Goal: Use online tool/utility: Utilize a website feature to perform a specific function

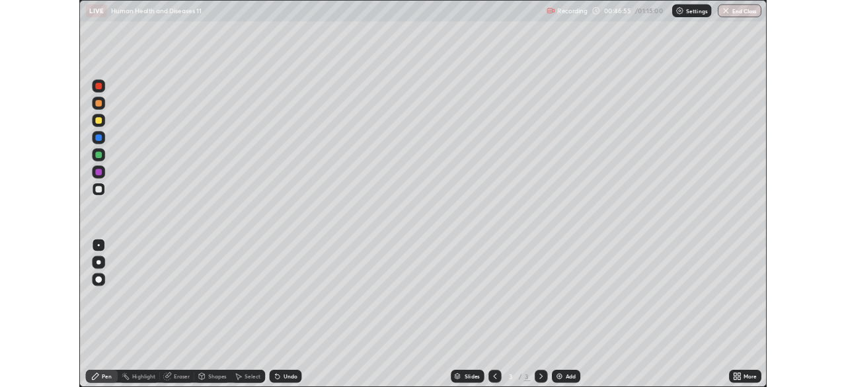
scroll to position [476, 846]
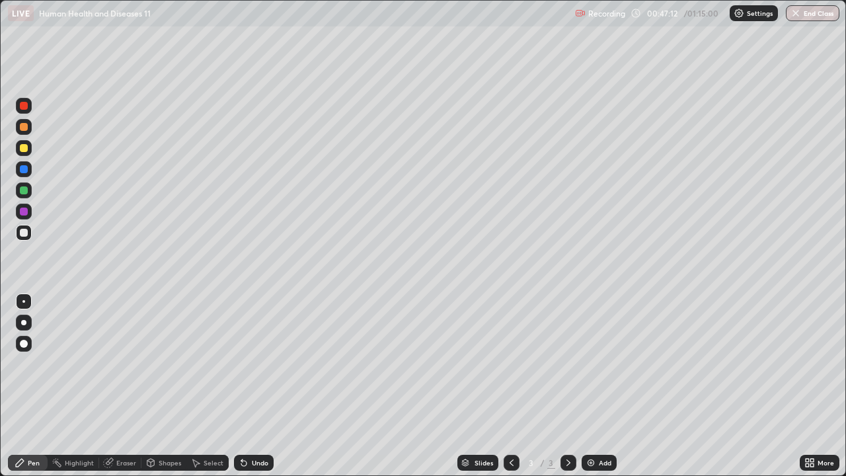
click at [22, 130] on div at bounding box center [24, 127] width 8 height 8
click at [216, 460] on div "Select" at bounding box center [214, 462] width 20 height 7
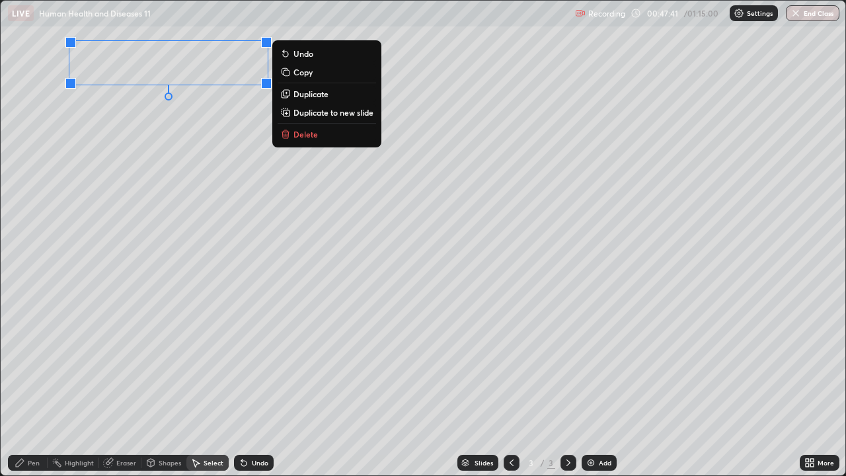
click at [305, 133] on p "Delete" at bounding box center [306, 134] width 24 height 11
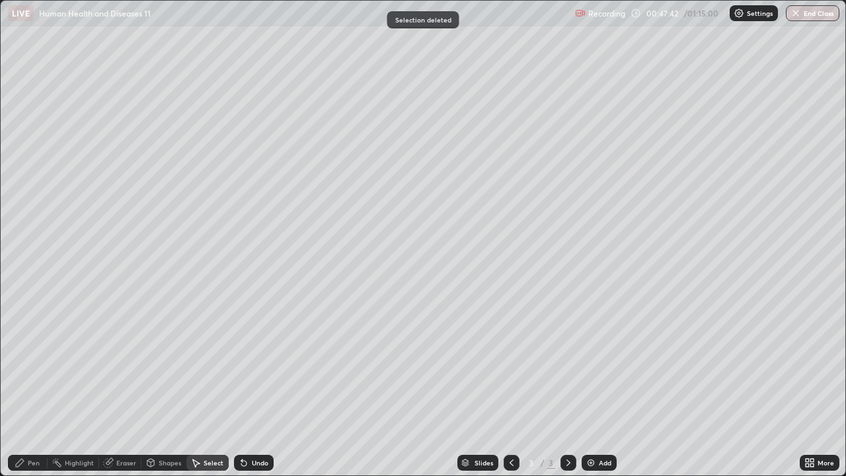
click at [34, 463] on div "Pen" at bounding box center [34, 462] width 12 height 7
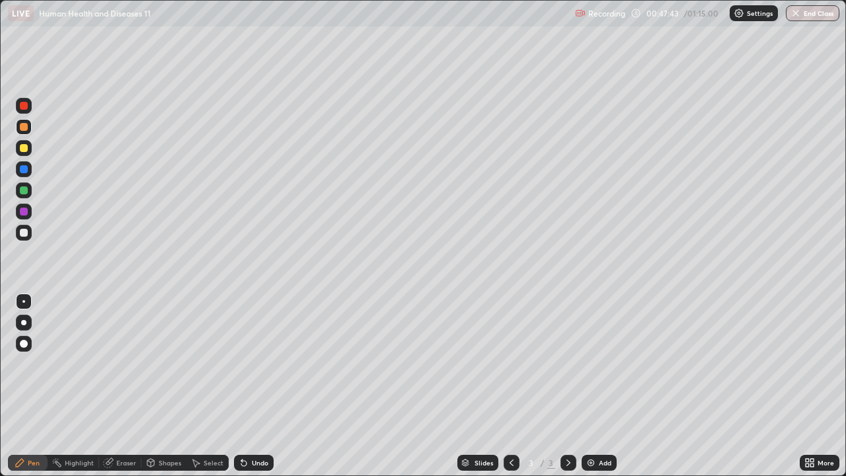
click at [26, 225] on div at bounding box center [24, 233] width 16 height 16
click at [23, 210] on div at bounding box center [24, 212] width 8 height 8
click at [23, 338] on div at bounding box center [24, 344] width 16 height 16
click at [28, 191] on div at bounding box center [24, 190] width 16 height 16
click at [24, 301] on div at bounding box center [23, 301] width 3 height 3
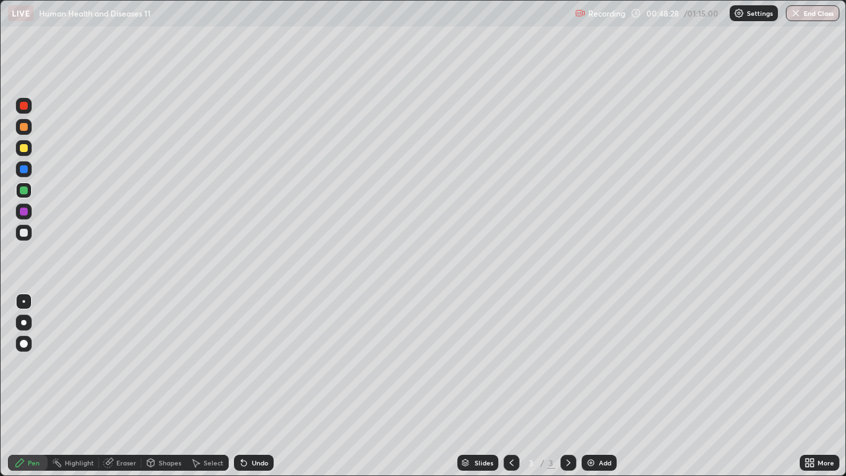
click at [127, 460] on div "Eraser" at bounding box center [126, 462] width 20 height 7
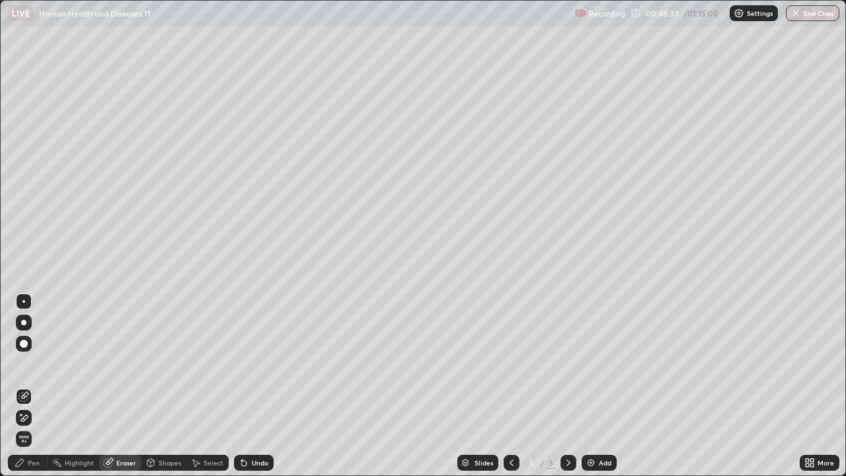
click at [38, 465] on div "Pen" at bounding box center [34, 462] width 12 height 7
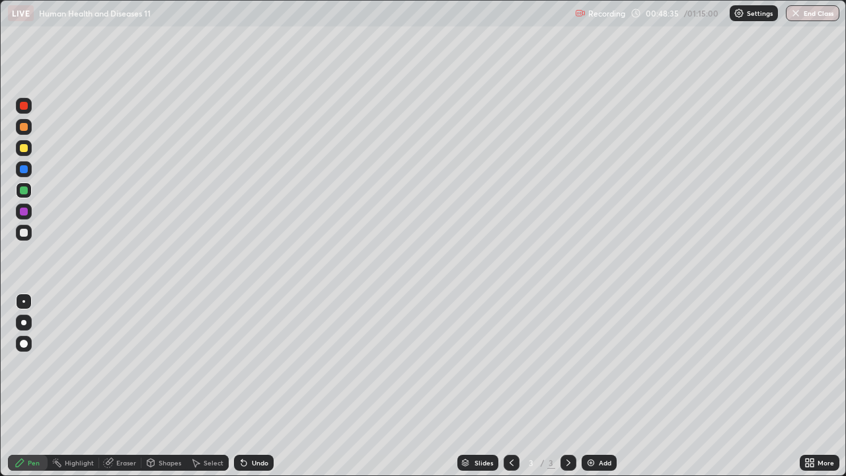
click at [24, 149] on div at bounding box center [24, 148] width 8 height 8
click at [24, 128] on div at bounding box center [24, 127] width 8 height 8
click at [23, 231] on div at bounding box center [24, 233] width 8 height 8
click at [24, 212] on div at bounding box center [24, 212] width 8 height 8
click at [24, 149] on div at bounding box center [24, 148] width 8 height 8
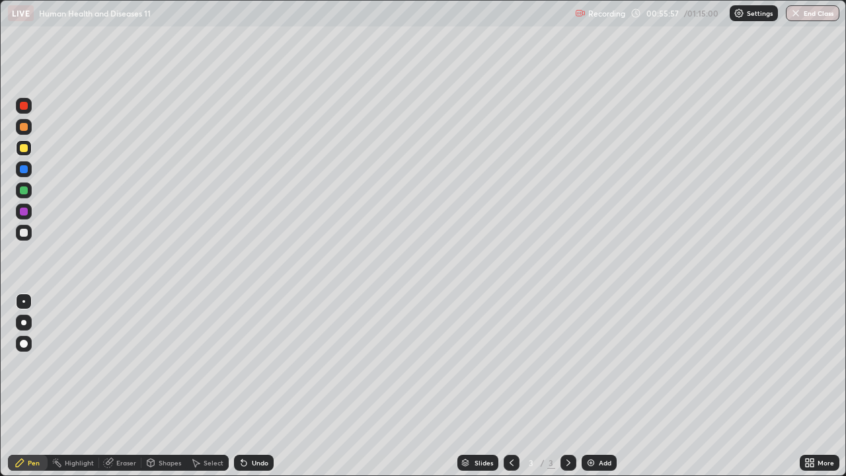
click at [567, 463] on icon at bounding box center [568, 462] width 11 height 11
click at [596, 457] on div "Add" at bounding box center [599, 463] width 35 height 16
click at [254, 457] on div "Undo" at bounding box center [254, 463] width 40 height 16
click at [249, 459] on div "Undo" at bounding box center [254, 463] width 40 height 16
click at [248, 461] on div "Undo" at bounding box center [254, 463] width 40 height 16
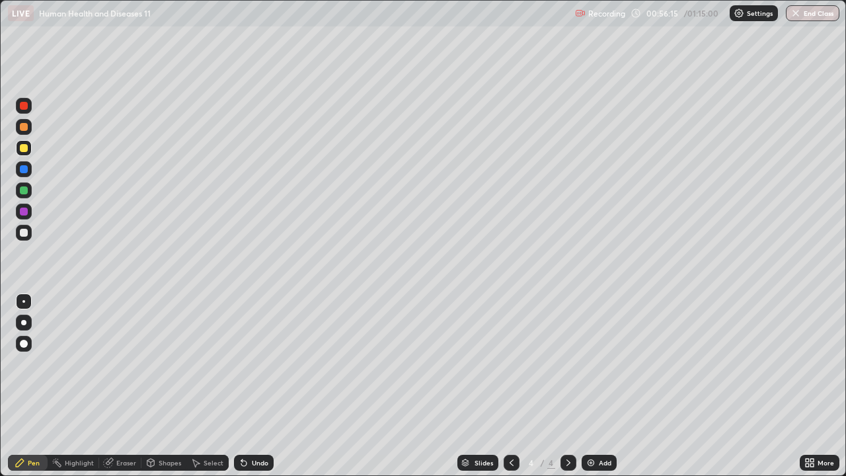
click at [242, 463] on icon at bounding box center [243, 463] width 5 height 5
click at [251, 457] on div "Undo" at bounding box center [254, 463] width 40 height 16
click at [255, 456] on div "Undo" at bounding box center [254, 463] width 40 height 16
click at [259, 462] on div "Undo" at bounding box center [260, 462] width 17 height 7
click at [260, 461] on div "Undo" at bounding box center [260, 462] width 17 height 7
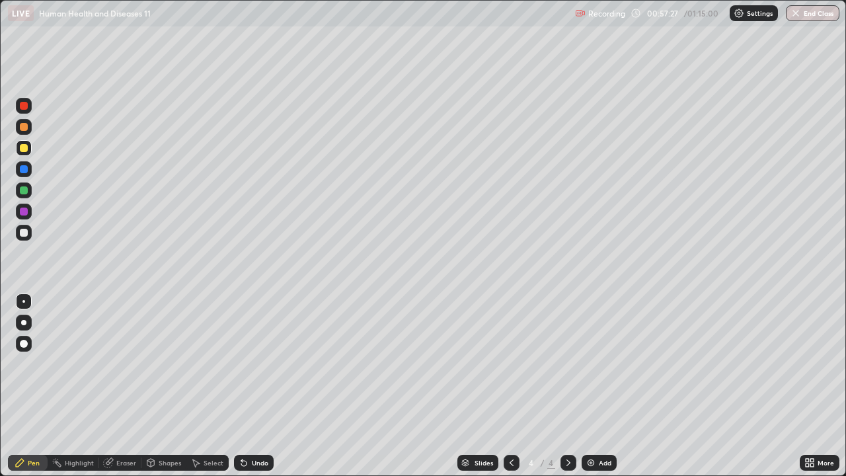
click at [216, 465] on div "Select" at bounding box center [214, 462] width 20 height 7
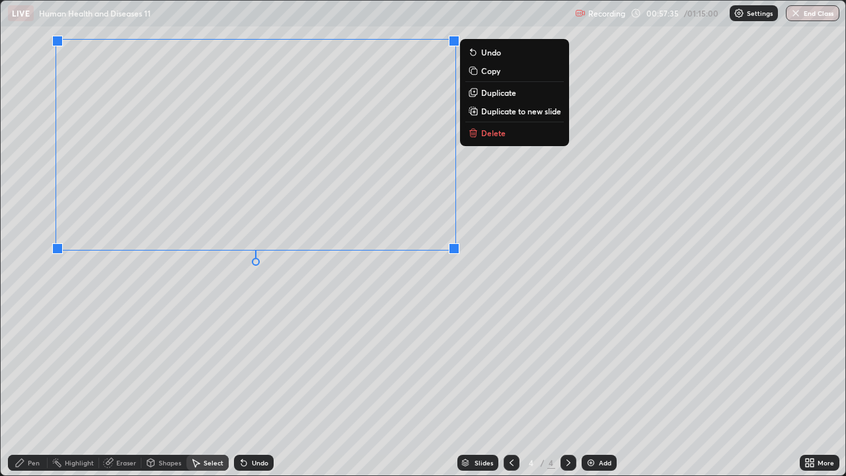
click at [339, 295] on div "0 ° Undo Copy Duplicate Duplicate to new slide Delete" at bounding box center [423, 238] width 845 height 475
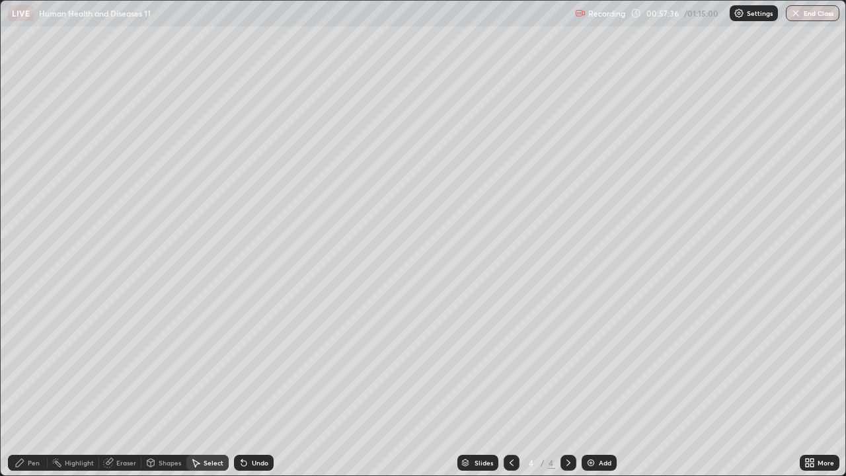
click at [32, 461] on div "Pen" at bounding box center [34, 462] width 12 height 7
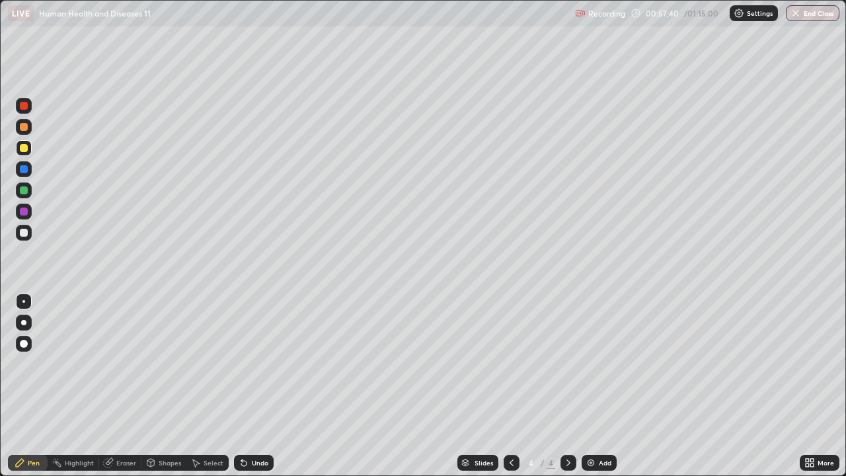
click at [257, 460] on div "Undo" at bounding box center [260, 462] width 17 height 7
click at [255, 466] on div "Undo" at bounding box center [260, 462] width 17 height 7
click at [259, 465] on div "Undo" at bounding box center [260, 462] width 17 height 7
click at [131, 463] on div "Eraser" at bounding box center [126, 462] width 20 height 7
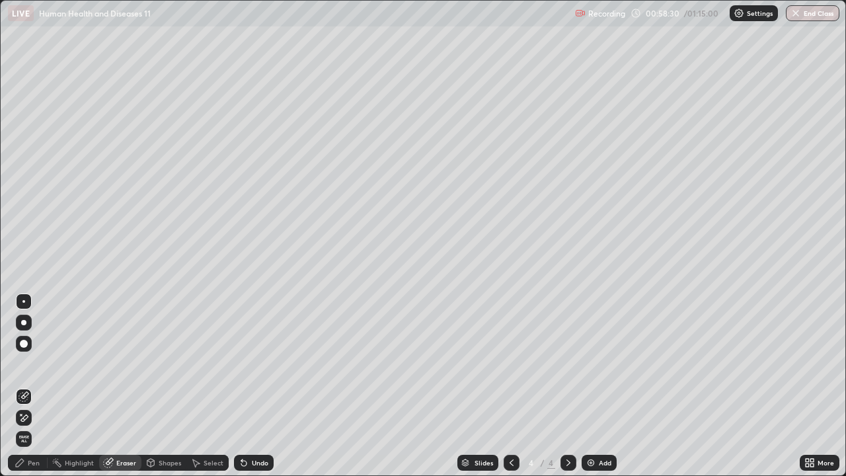
click at [602, 463] on div "Add" at bounding box center [605, 462] width 13 height 7
click at [32, 462] on div "Pen" at bounding box center [34, 462] width 12 height 7
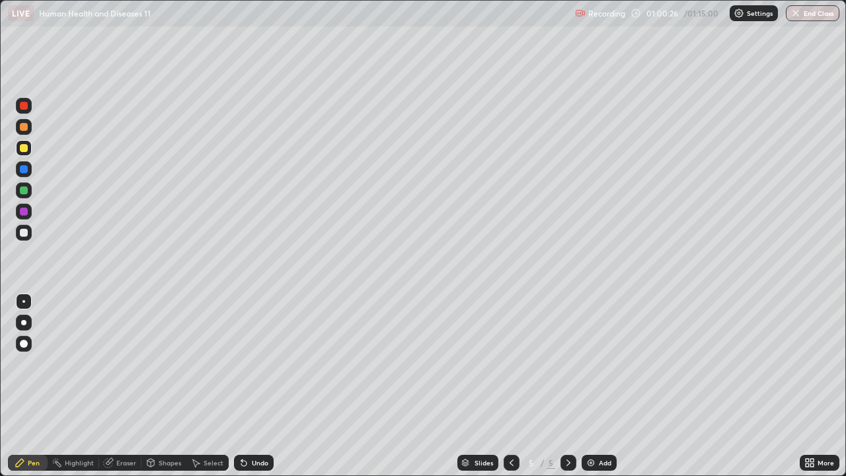
click at [24, 208] on div at bounding box center [24, 212] width 8 height 8
click at [24, 344] on div at bounding box center [24, 344] width 8 height 8
click at [23, 234] on div at bounding box center [24, 233] width 8 height 8
click at [806, 463] on icon at bounding box center [810, 462] width 11 height 11
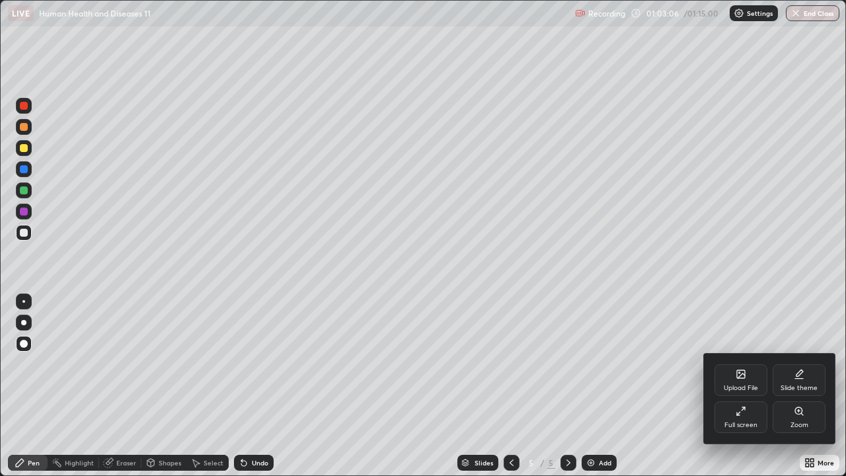
click at [738, 422] on div "Full screen" at bounding box center [741, 425] width 33 height 7
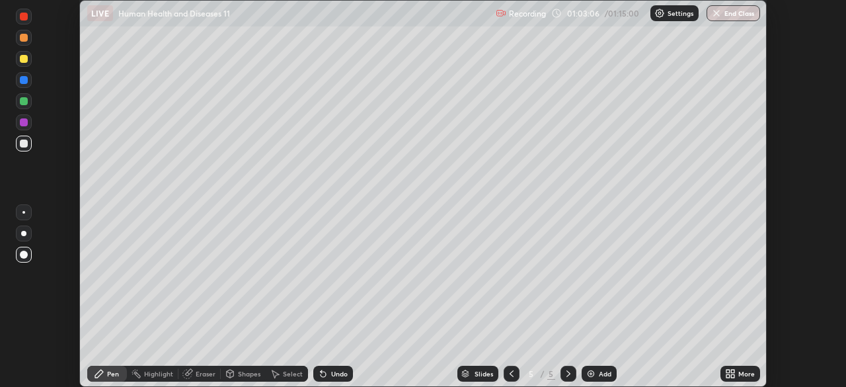
scroll to position [65719, 65260]
click at [737, 20] on button "End Class" at bounding box center [734, 13] width 54 height 16
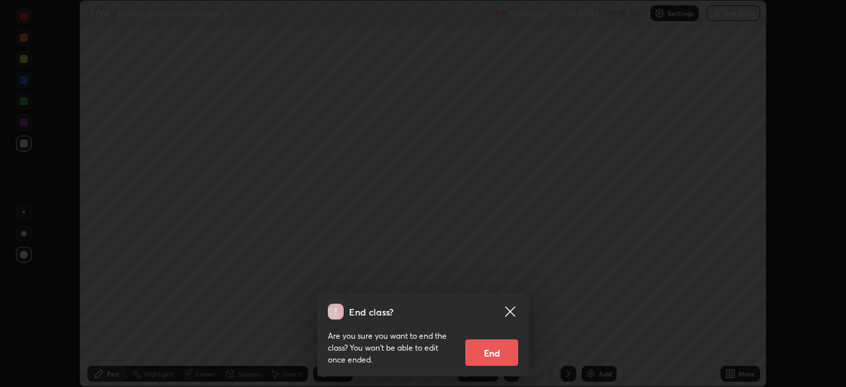
click at [494, 361] on button "End" at bounding box center [491, 352] width 53 height 26
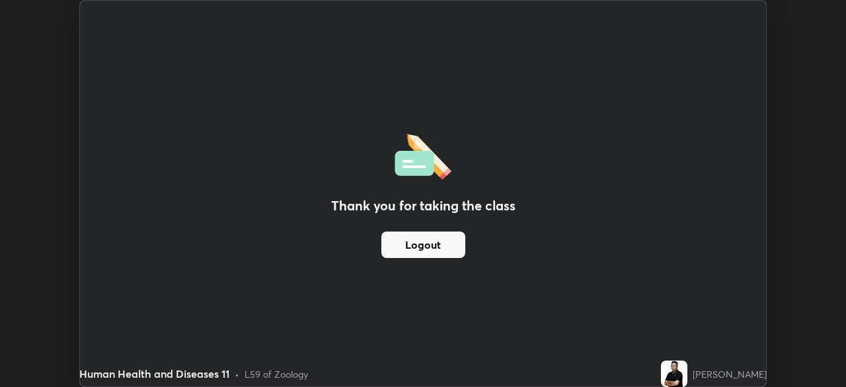
click at [439, 243] on button "Logout" at bounding box center [423, 244] width 84 height 26
